Goal: Task Accomplishment & Management: Complete application form

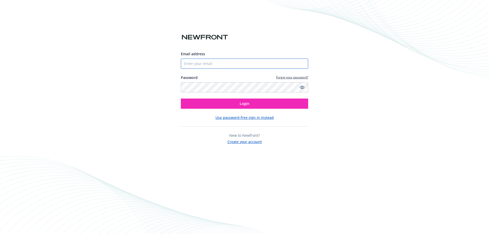
click at [269, 60] on input "Email address" at bounding box center [244, 64] width 127 height 10
type input "[EMAIL_ADDRESS][DOMAIN_NAME]"
click at [181, 99] on button "Login" at bounding box center [244, 104] width 127 height 10
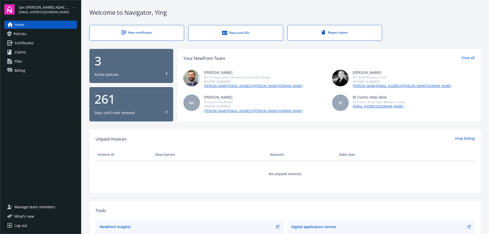
click at [32, 43] on span "Certificates" at bounding box center [24, 43] width 19 height 8
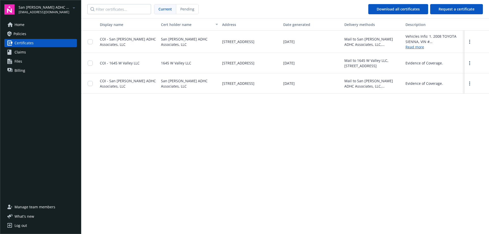
click at [21, 33] on span "Policies" at bounding box center [20, 34] width 13 height 8
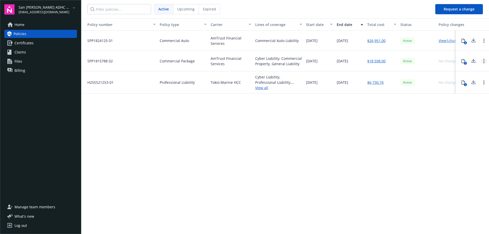
click at [484, 61] on icon "Open options" at bounding box center [484, 61] width 1 height 4
click at [415, 127] on div "Policy number Policy type Carrier Lines of coverage Start date End date Total c…" at bounding box center [285, 125] width 408 height 215
click at [463, 61] on icon at bounding box center [464, 61] width 4 height 4
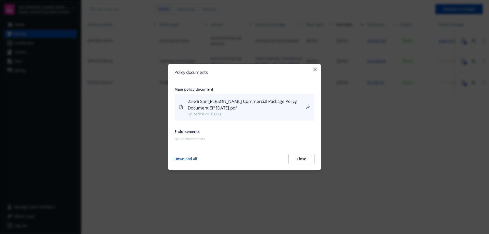
click at [316, 71] on icon "button" at bounding box center [315, 69] width 3 height 3
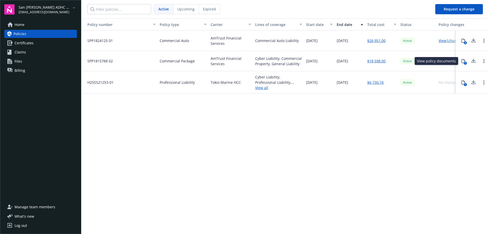
click at [465, 61] on icon at bounding box center [464, 61] width 4 height 4
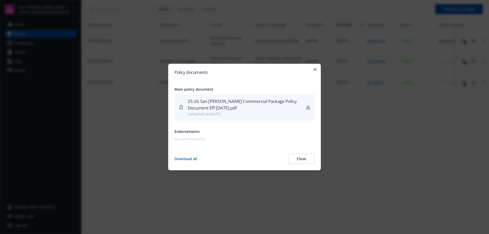
click at [245, 107] on div "25-26 San [PERSON_NAME] Commercial Package Policy Document Eff [DATE].pdf" at bounding box center [245, 105] width 114 height 14
click at [308, 108] on icon "download" at bounding box center [308, 107] width 3 height 3
click at [222, 136] on div "Endorsements No endorsements" at bounding box center [245, 135] width 140 height 13
click at [295, 160] on button "Close" at bounding box center [302, 159] width 26 height 10
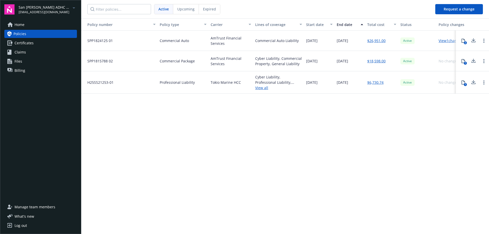
click at [22, 64] on span "Files" at bounding box center [19, 61] width 8 height 8
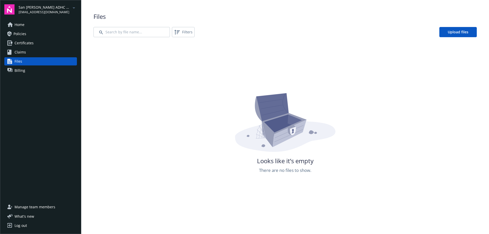
click at [19, 70] on span "Billing" at bounding box center [20, 71] width 11 height 8
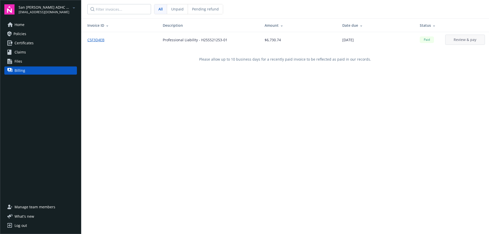
click at [21, 51] on span "Claims" at bounding box center [20, 52] width 11 height 8
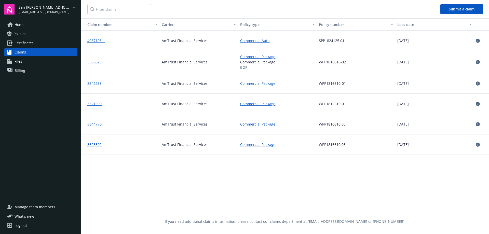
click at [28, 41] on span "Certificates" at bounding box center [24, 43] width 19 height 8
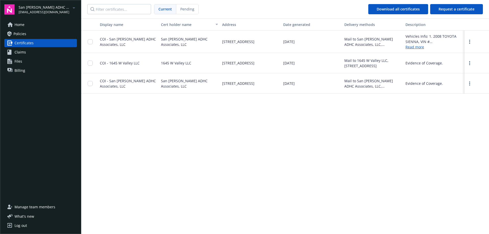
click at [169, 9] on span "Current" at bounding box center [166, 8] width 14 height 5
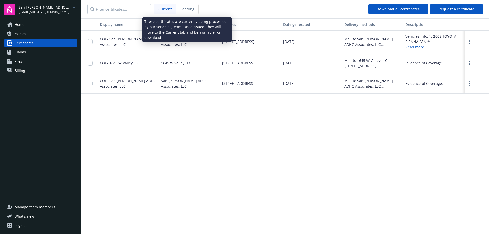
click at [189, 6] on div "Pending" at bounding box center [187, 9] width 22 height 10
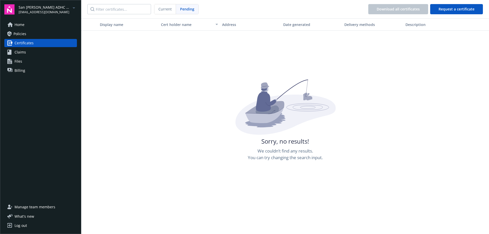
click at [164, 10] on span "Current" at bounding box center [165, 8] width 13 height 5
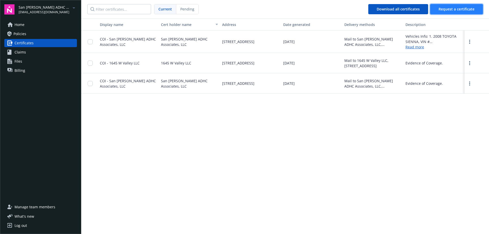
click at [459, 10] on span "Request a certificate" at bounding box center [457, 9] width 36 height 5
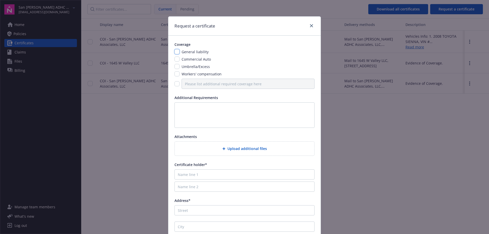
click at [175, 52] on input "checkbox" at bounding box center [177, 51] width 5 height 5
checkbox input "true"
click at [175, 60] on input "checkbox" at bounding box center [177, 59] width 5 height 5
checkbox input "true"
drag, startPoint x: 311, startPoint y: 26, endPoint x: 327, endPoint y: 61, distance: 38.4
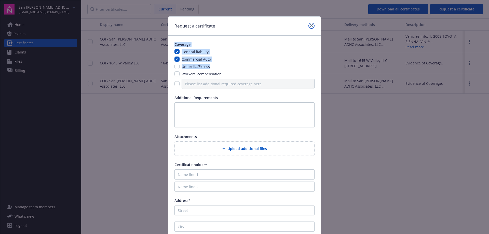
click at [330, 64] on div "Request a certificate Coverage General liability Commercial Auto Umbrella/Exces…" at bounding box center [244, 117] width 489 height 234
click at [268, 29] on div "Request a certificate" at bounding box center [244, 26] width 152 height 19
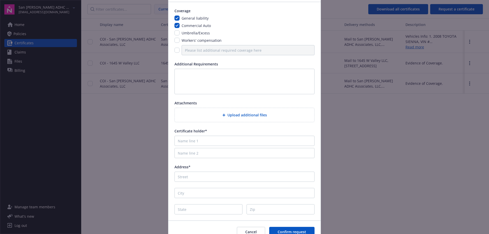
scroll to position [25, 0]
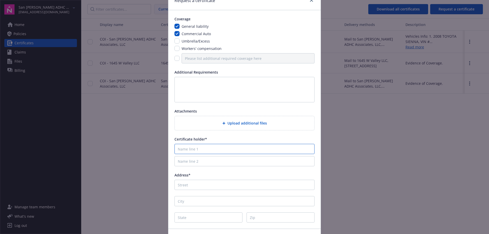
click at [225, 150] on input "Name line 1" at bounding box center [245, 149] width 140 height 10
type input "San [PERSON_NAME] ADHC"
type input "[STREET_ADDRESS]"
type input "Alhambra"
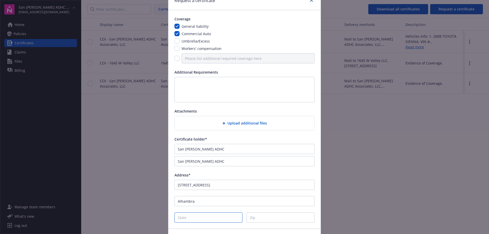
type input "[US_STATE]"
type input "91803"
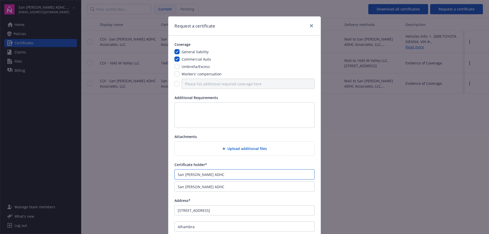
scroll to position [59, 0]
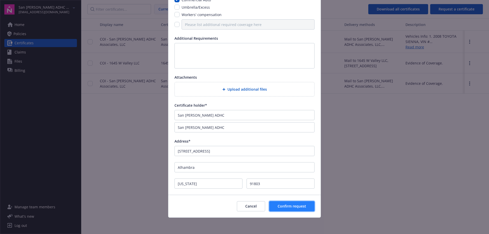
click at [295, 207] on span "Confirm request" at bounding box center [292, 206] width 29 height 5
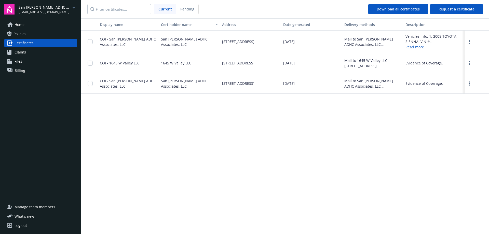
click at [317, 171] on div "Display name Cert holder name Address Date generated Delivery methods Descripti…" at bounding box center [285, 125] width 408 height 215
